Goal: Information Seeking & Learning: Learn about a topic

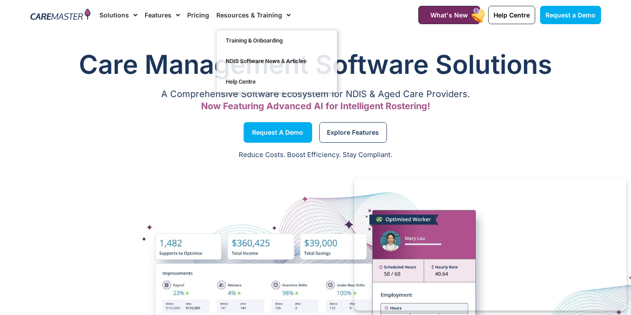
click at [198, 14] on link "Pricing" at bounding box center [198, 15] width 22 height 30
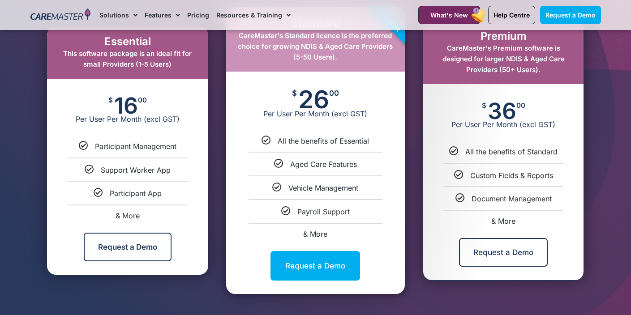
scroll to position [508, 0]
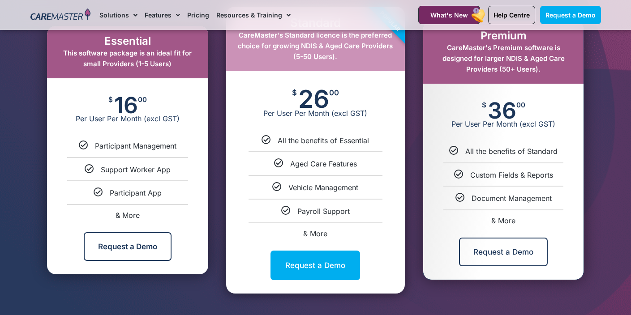
click at [314, 181] on li "Vehicle Management" at bounding box center [315, 183] width 179 height 17
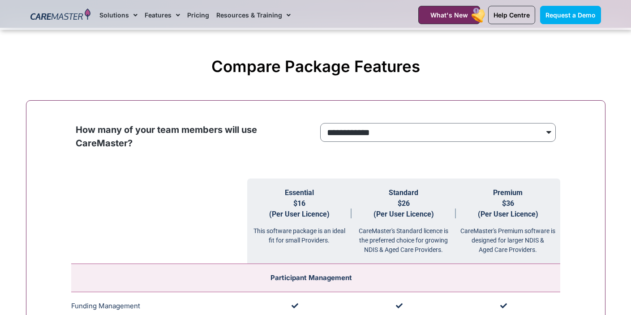
scroll to position [813, 0]
select select "***"
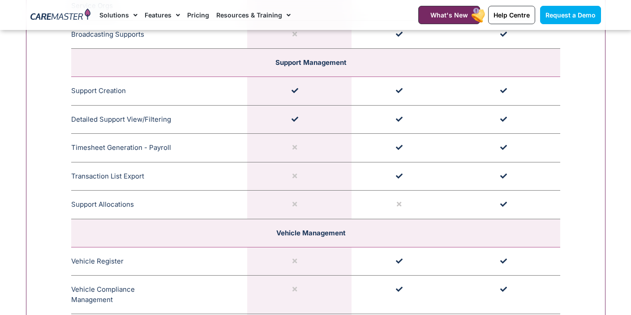
scroll to position [1714, 0]
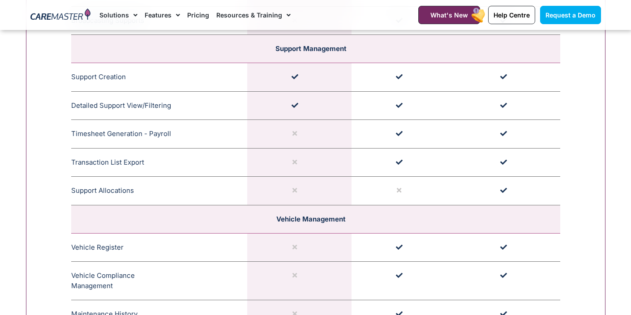
click at [84, 184] on td "Support Allocations Easily assign names to support with multiple roster perspec…" at bounding box center [159, 191] width 176 height 29
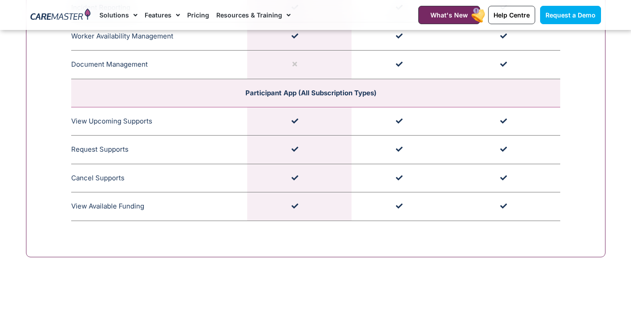
scroll to position [2592, 0]
